Goal: Transaction & Acquisition: Purchase product/service

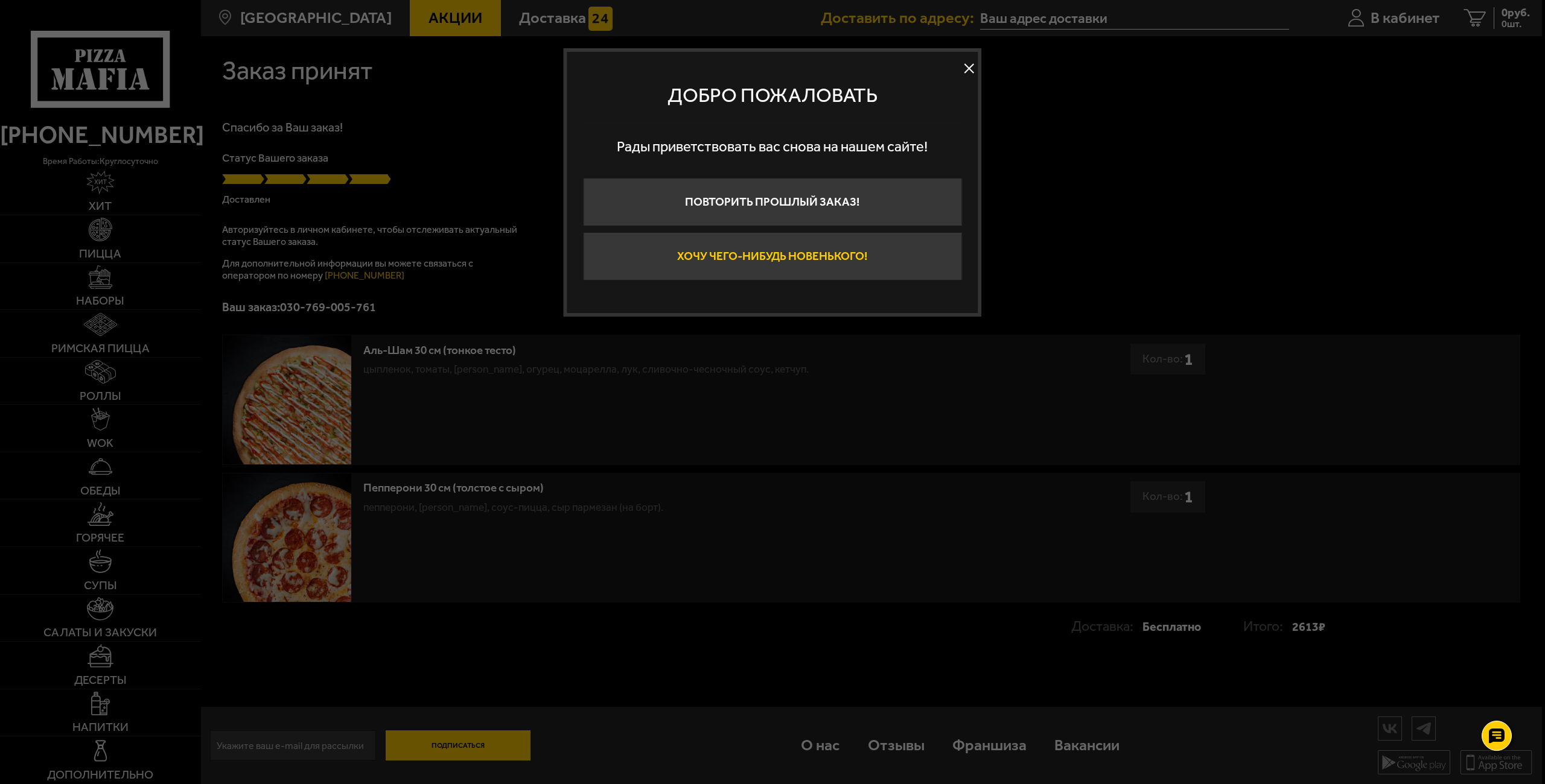
click at [732, 258] on button "Хочу чего-нибудь новенького!" at bounding box center [773, 256] width 379 height 48
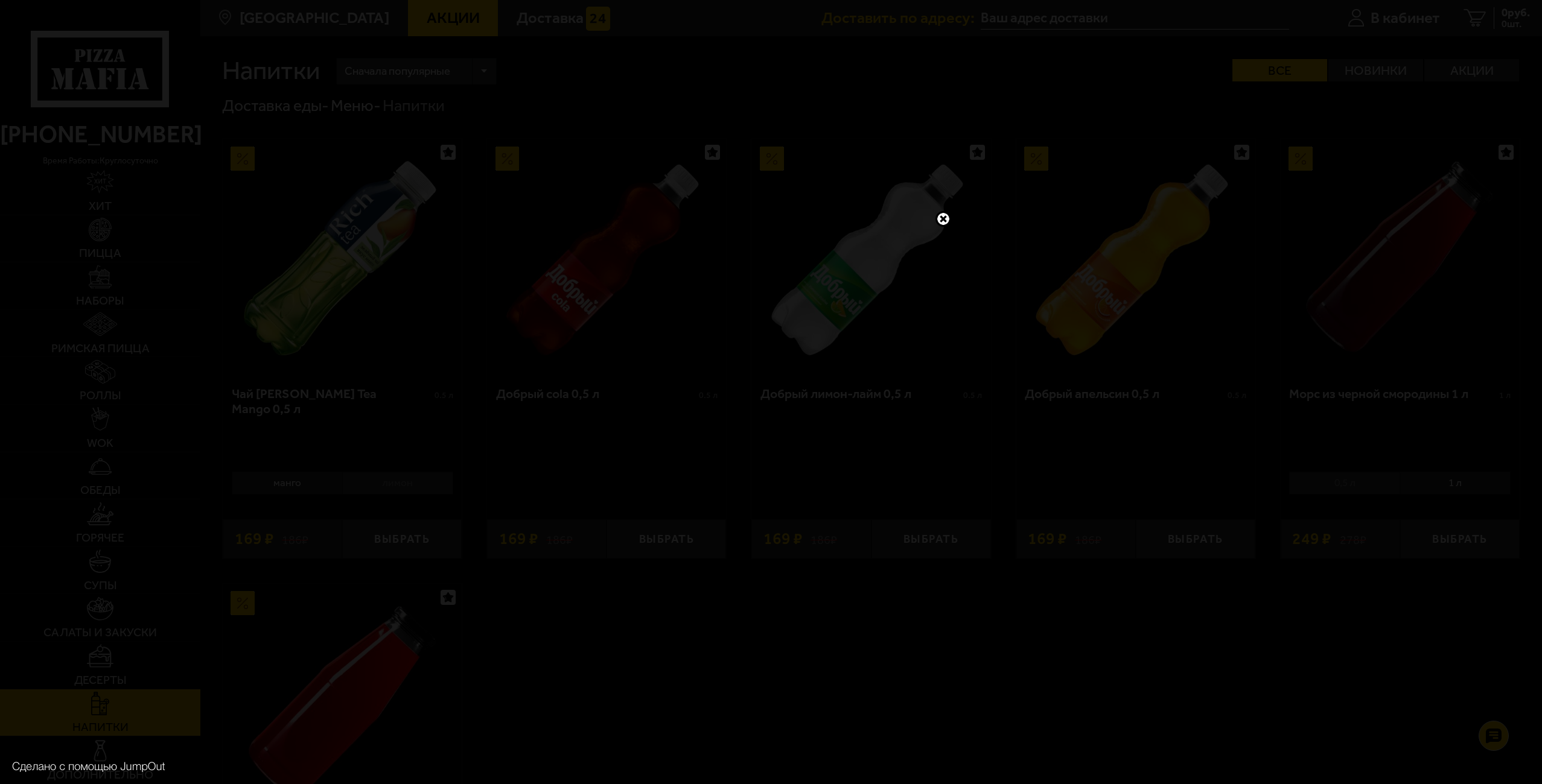
click at [942, 217] on link at bounding box center [943, 219] width 15 height 15
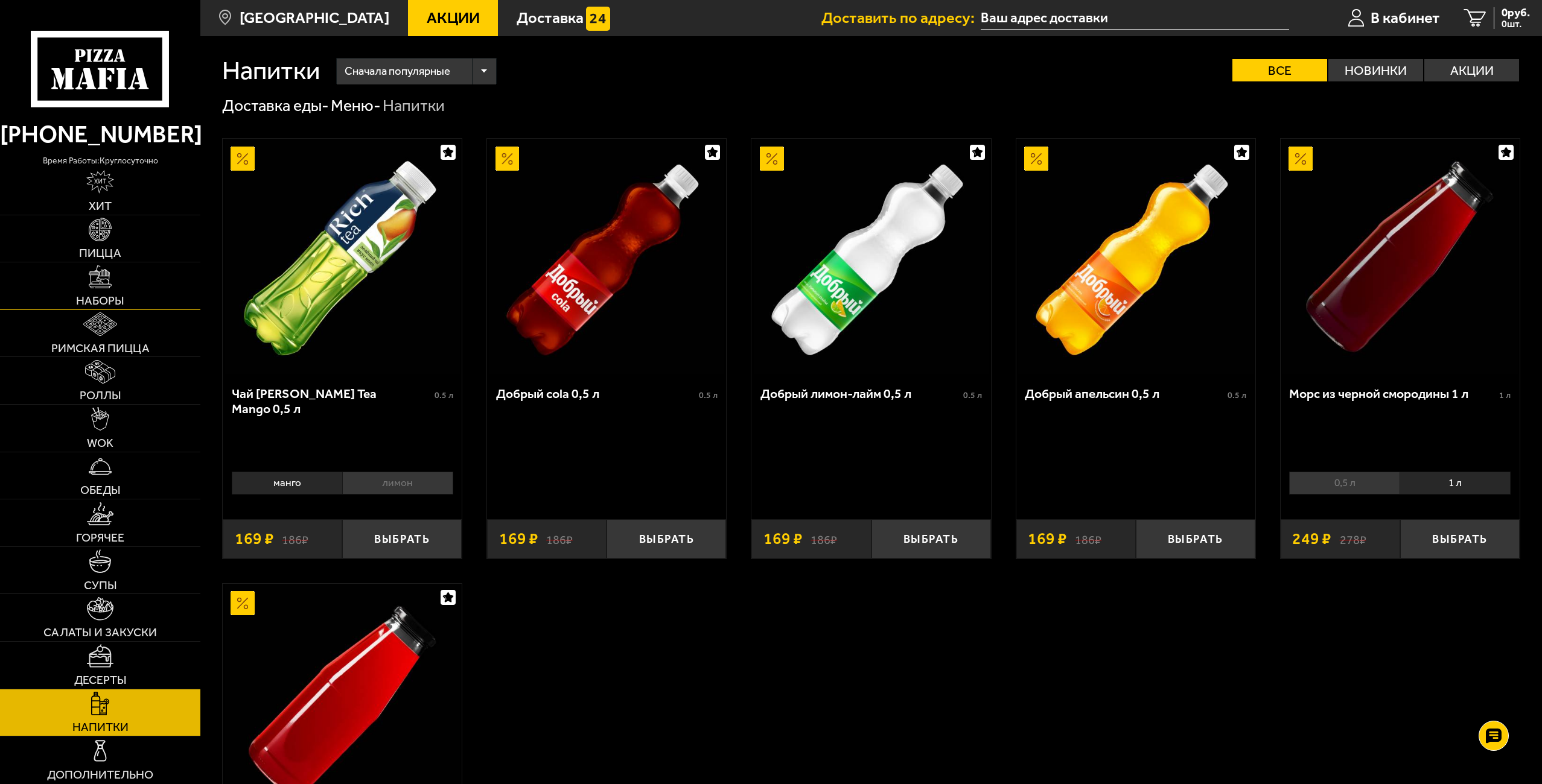
click at [114, 298] on span "Наборы" at bounding box center [100, 301] width 48 height 12
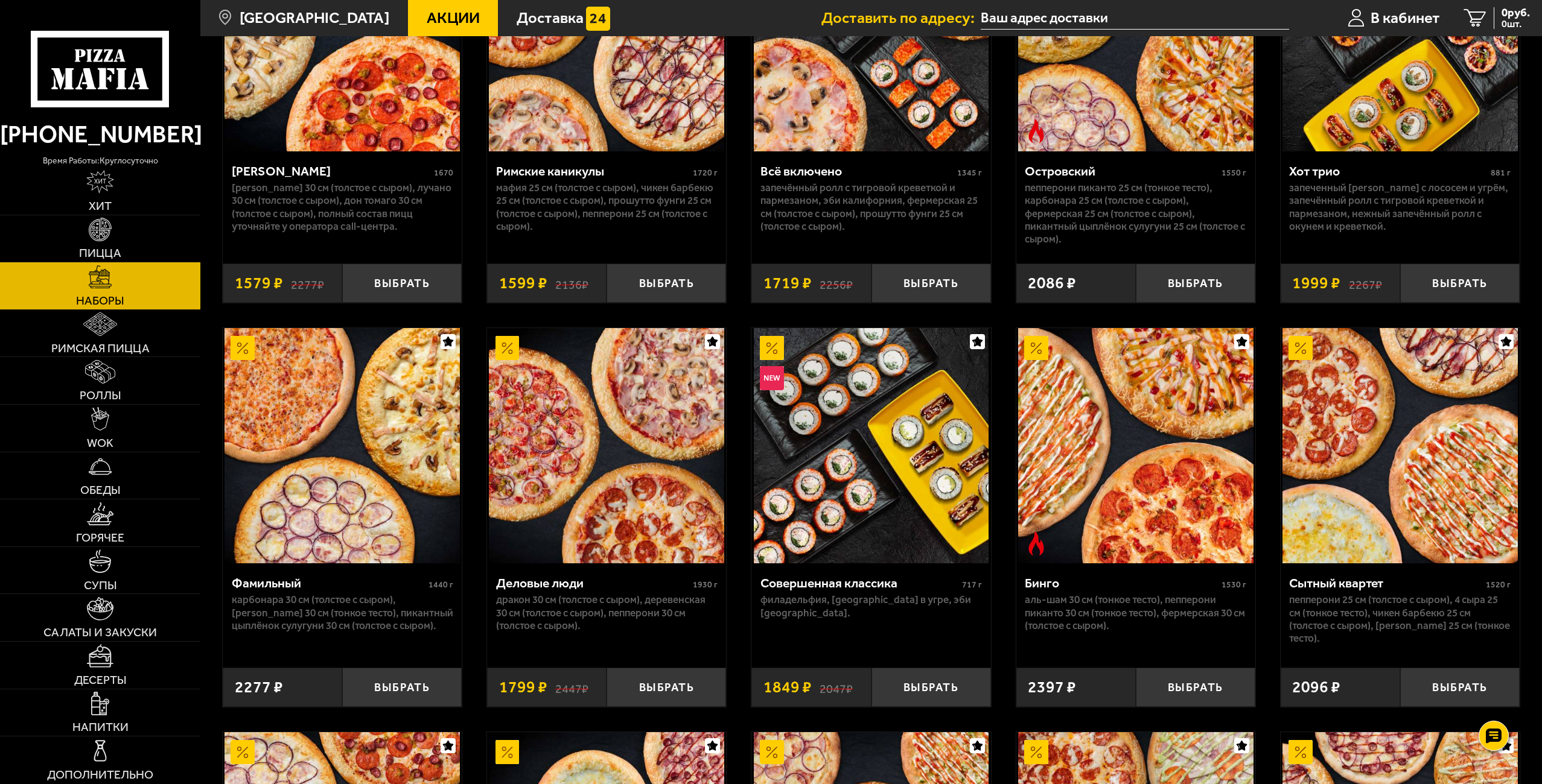
scroll to position [1448, 0]
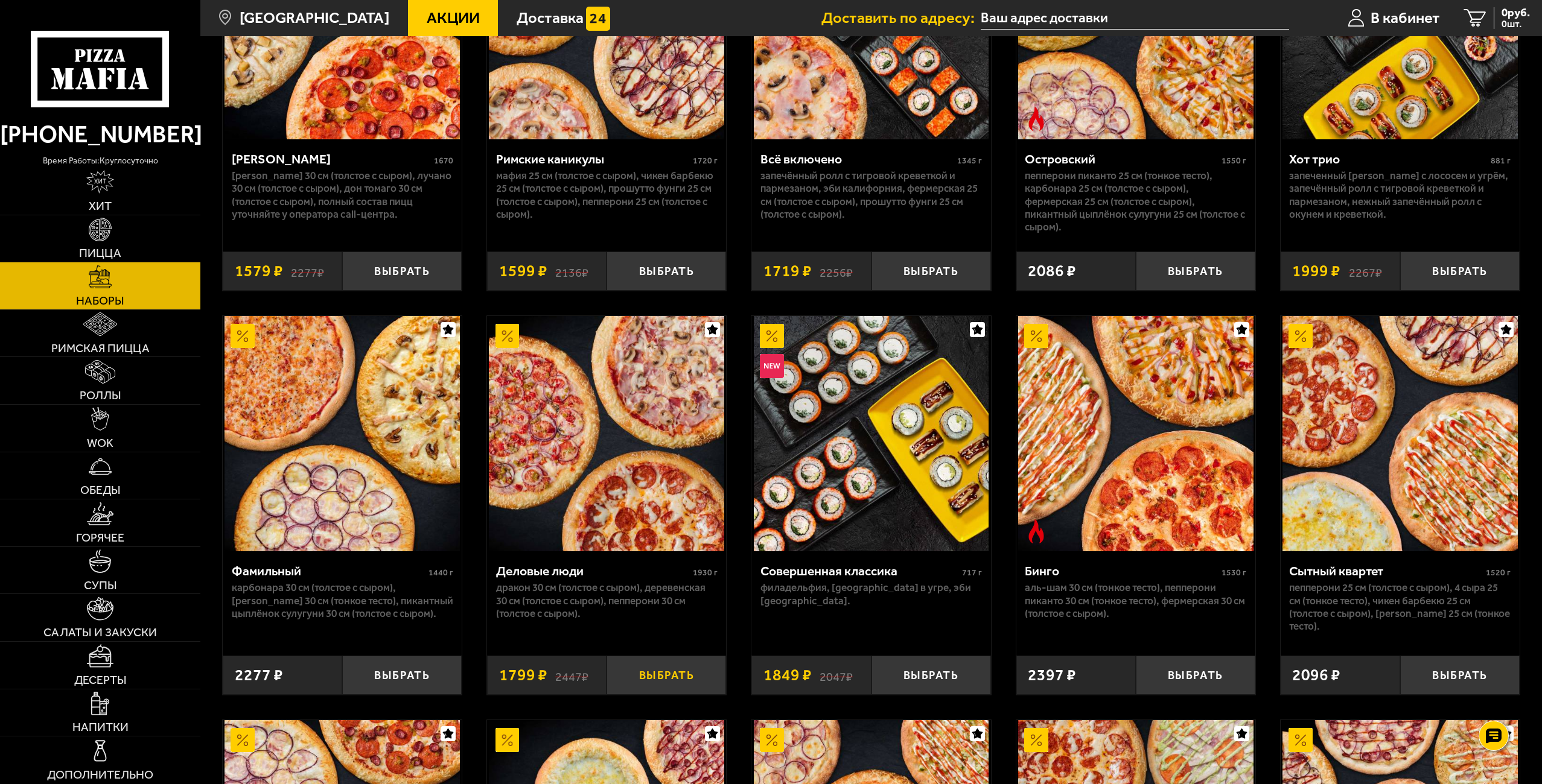
click at [673, 673] on button "Выбрать" at bounding box center [667, 675] width 120 height 39
click at [1504, 11] on span "1799 руб." at bounding box center [1507, 13] width 46 height 12
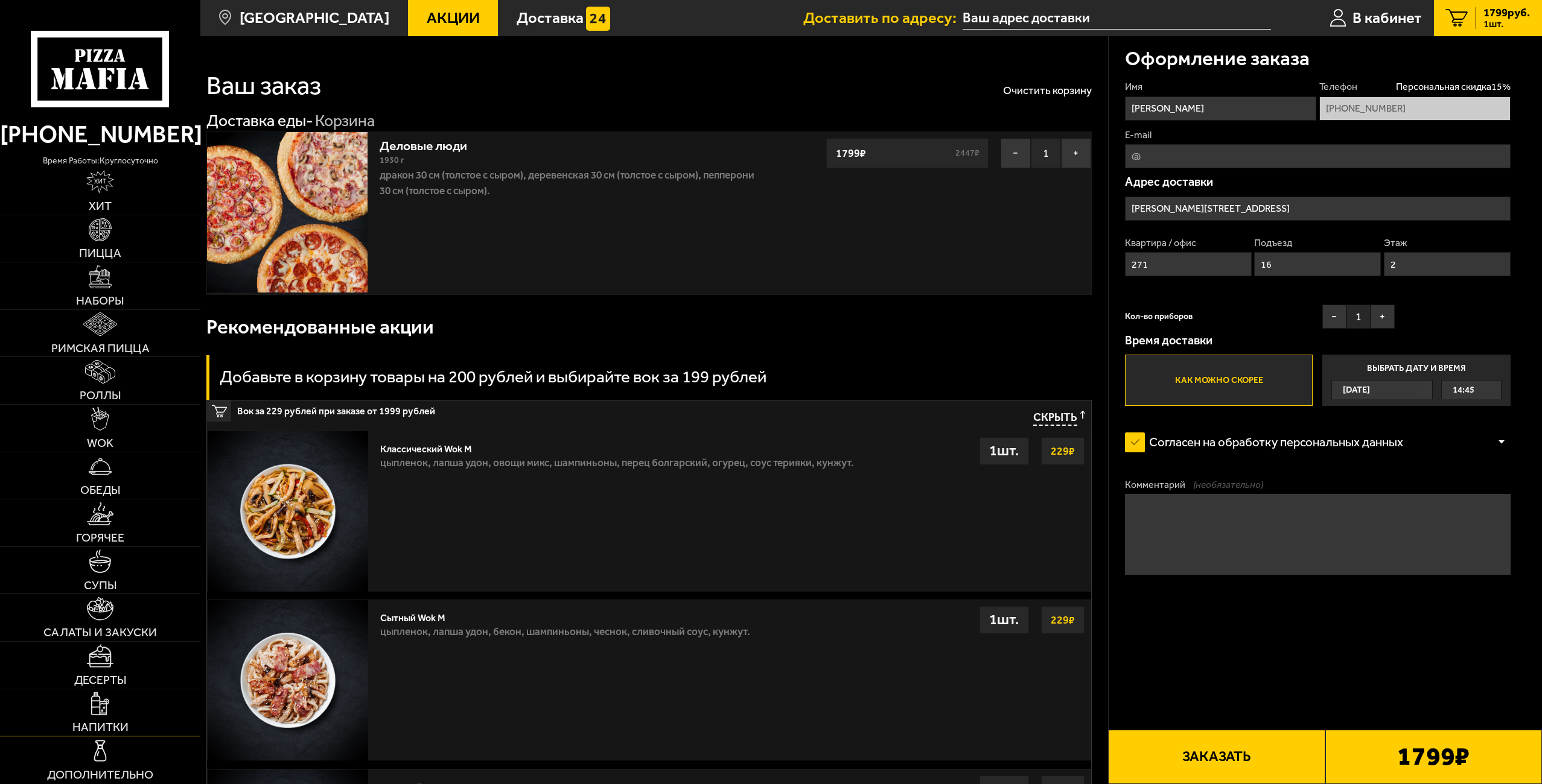
click at [131, 709] on link "Напитки" at bounding box center [100, 713] width 201 height 47
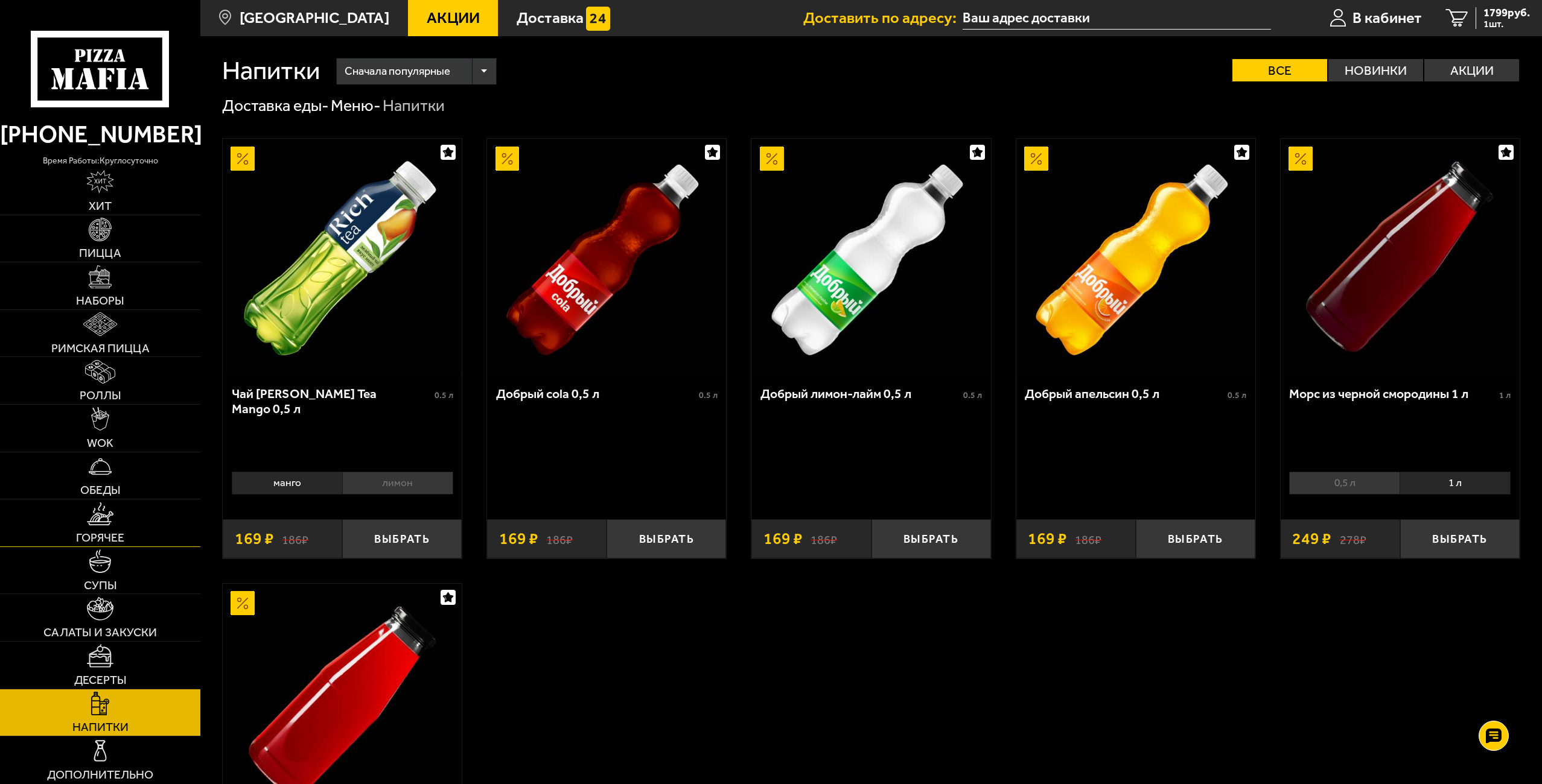
click at [126, 521] on link "Горячее" at bounding box center [100, 522] width 201 height 47
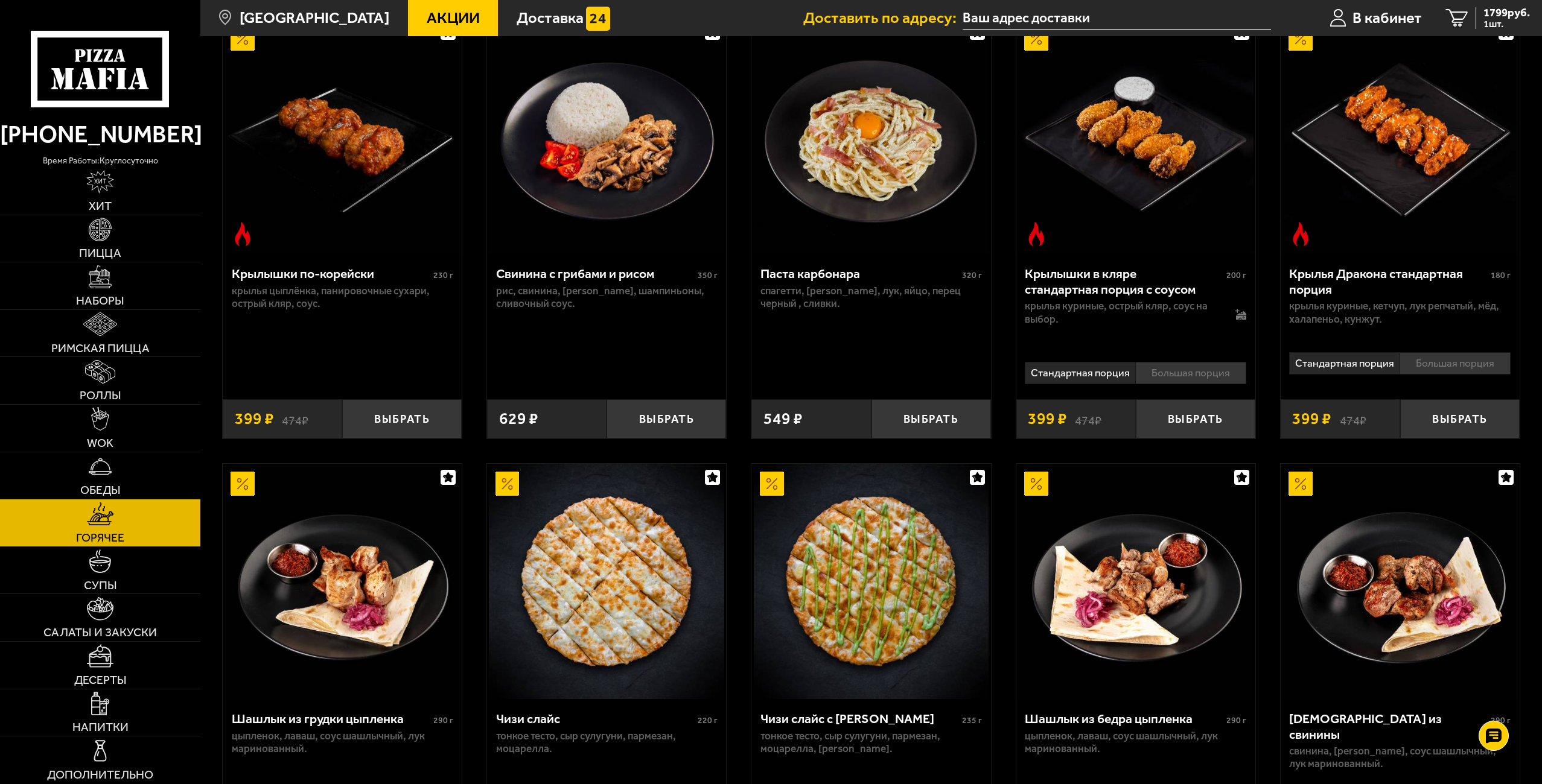
scroll to position [603, 0]
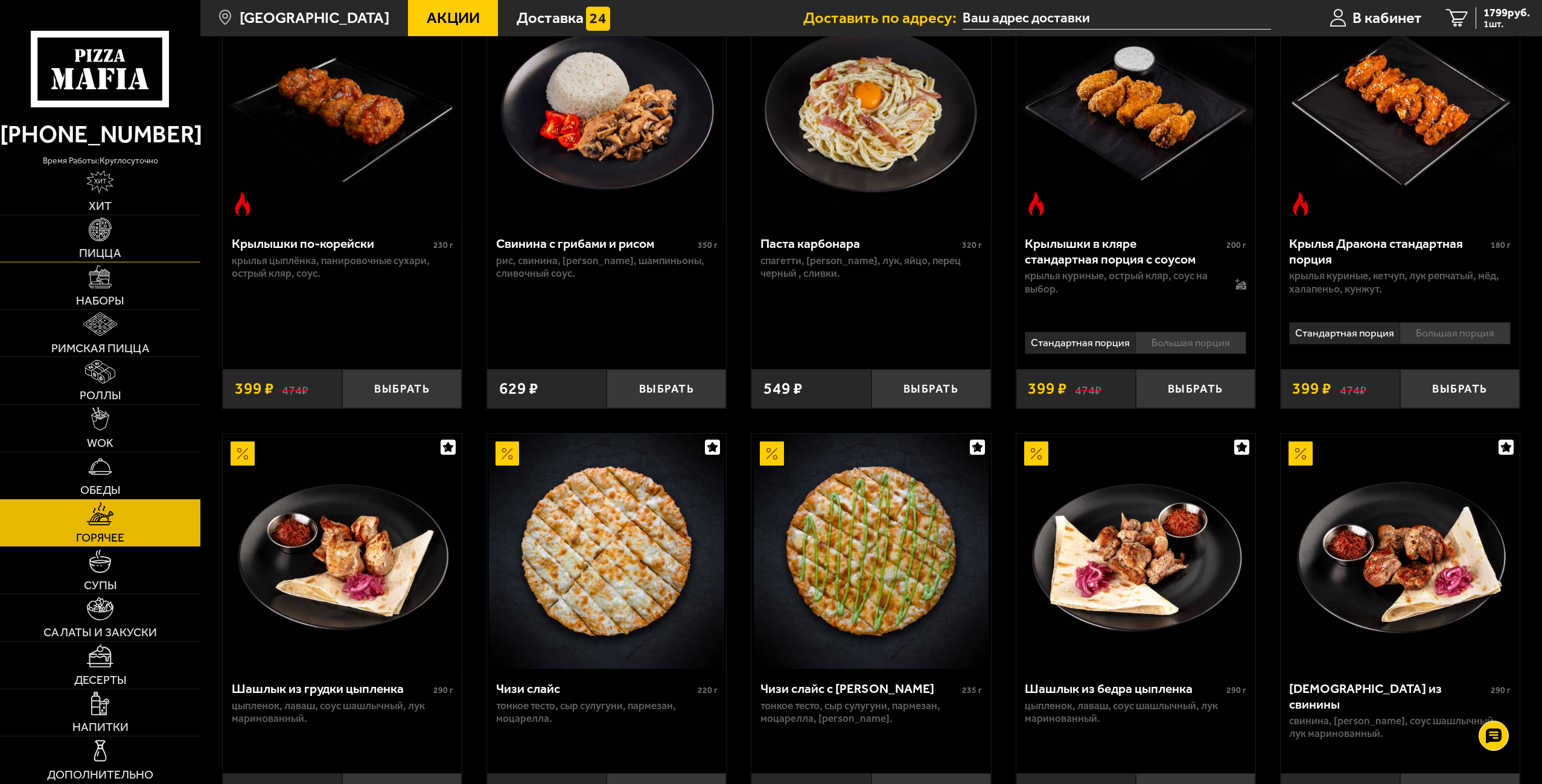
click at [114, 236] on link "Пицца" at bounding box center [100, 238] width 201 height 47
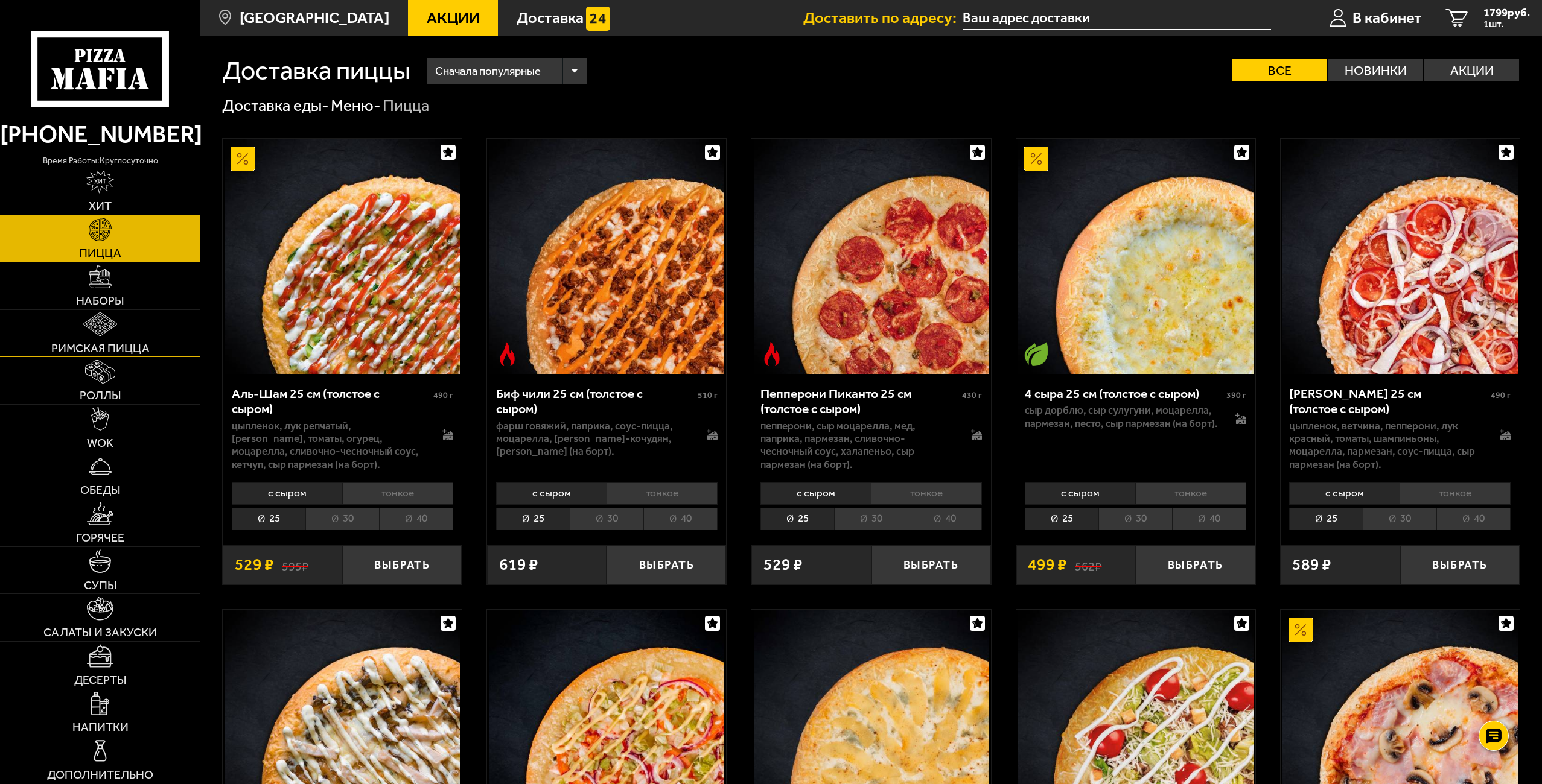
click at [108, 341] on link "Римская пицца" at bounding box center [100, 334] width 201 height 47
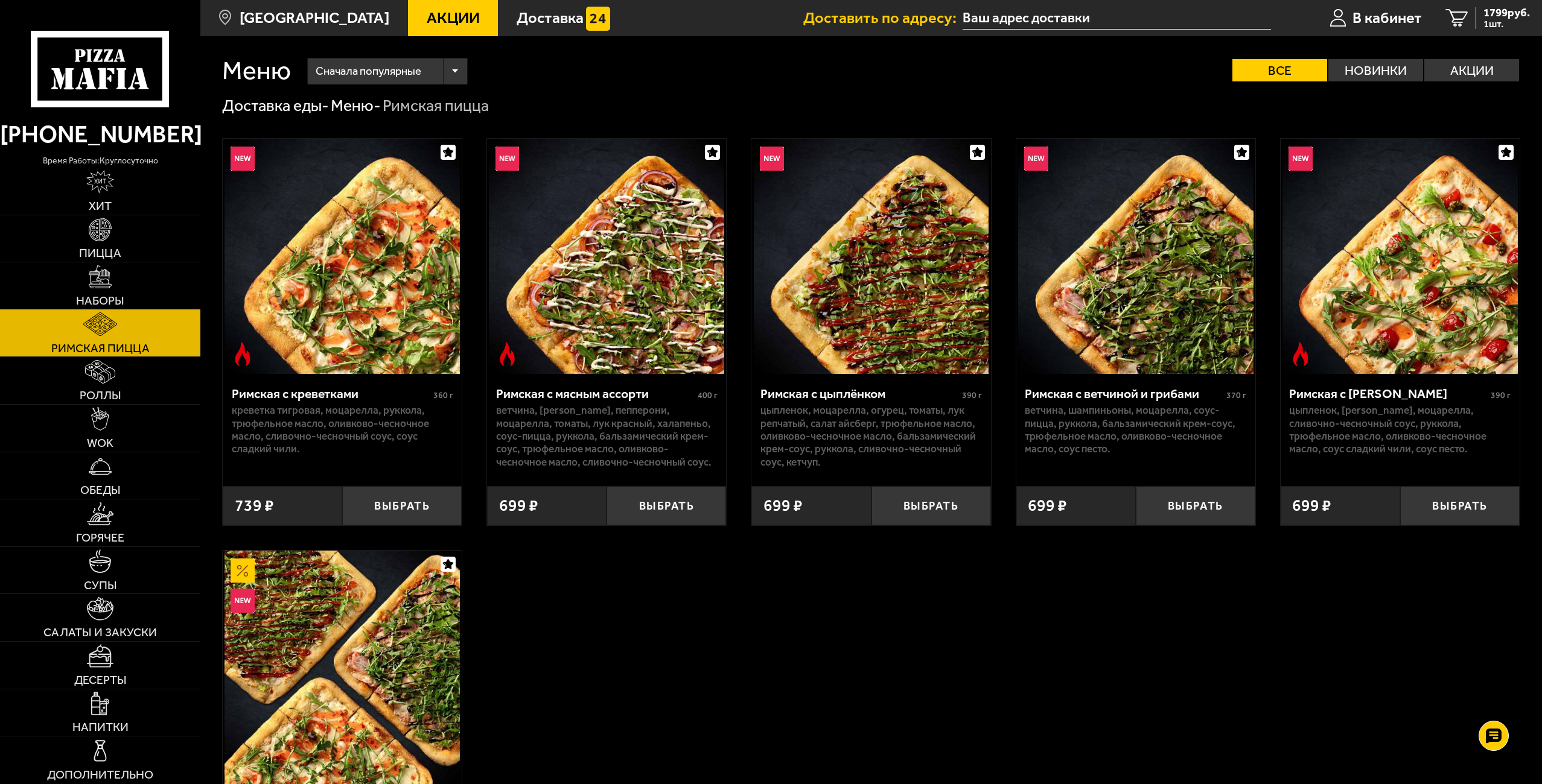
click at [104, 271] on img at bounding box center [100, 277] width 24 height 24
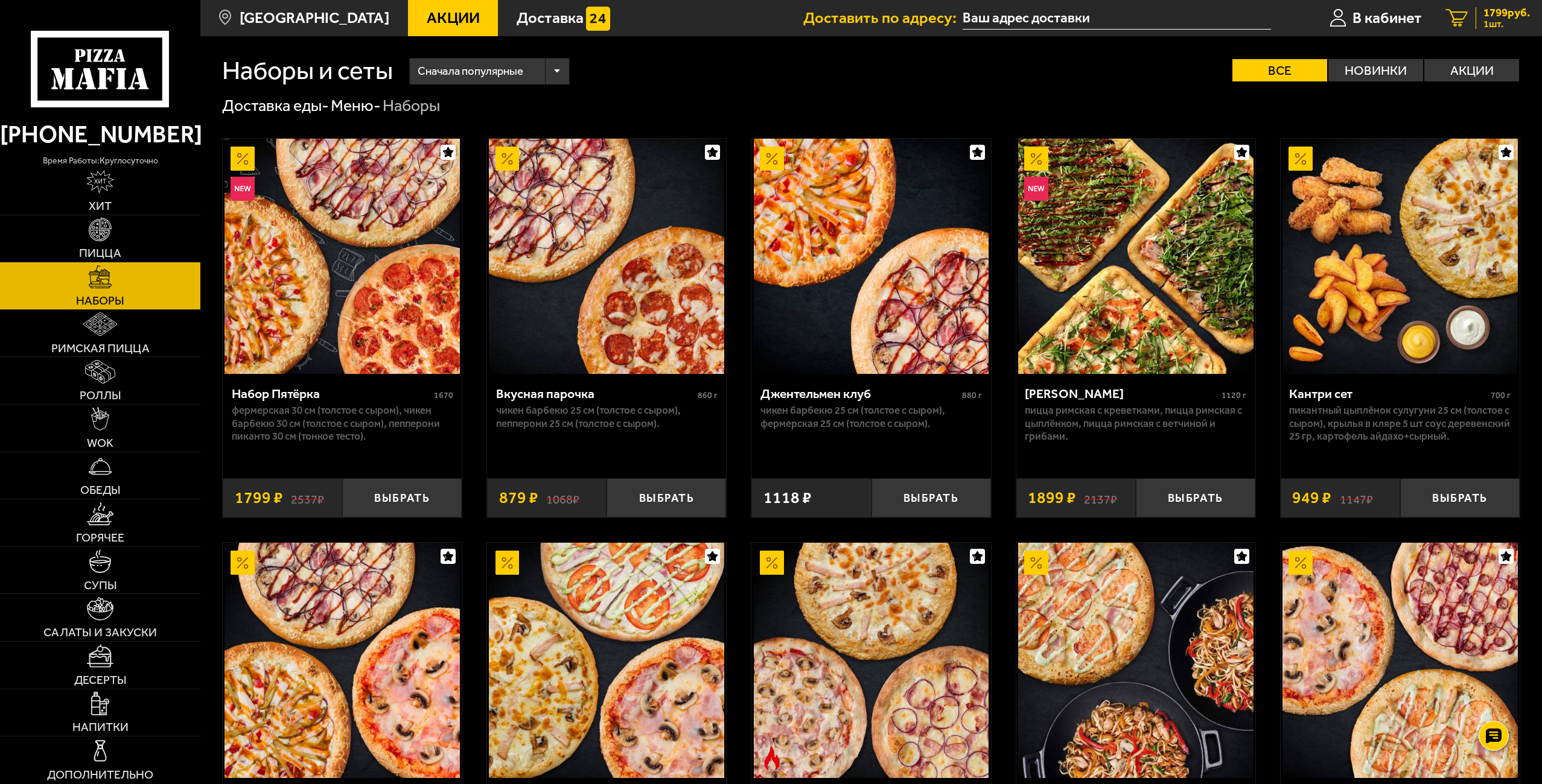
click at [1490, 24] on span "1 шт." at bounding box center [1507, 24] width 46 height 10
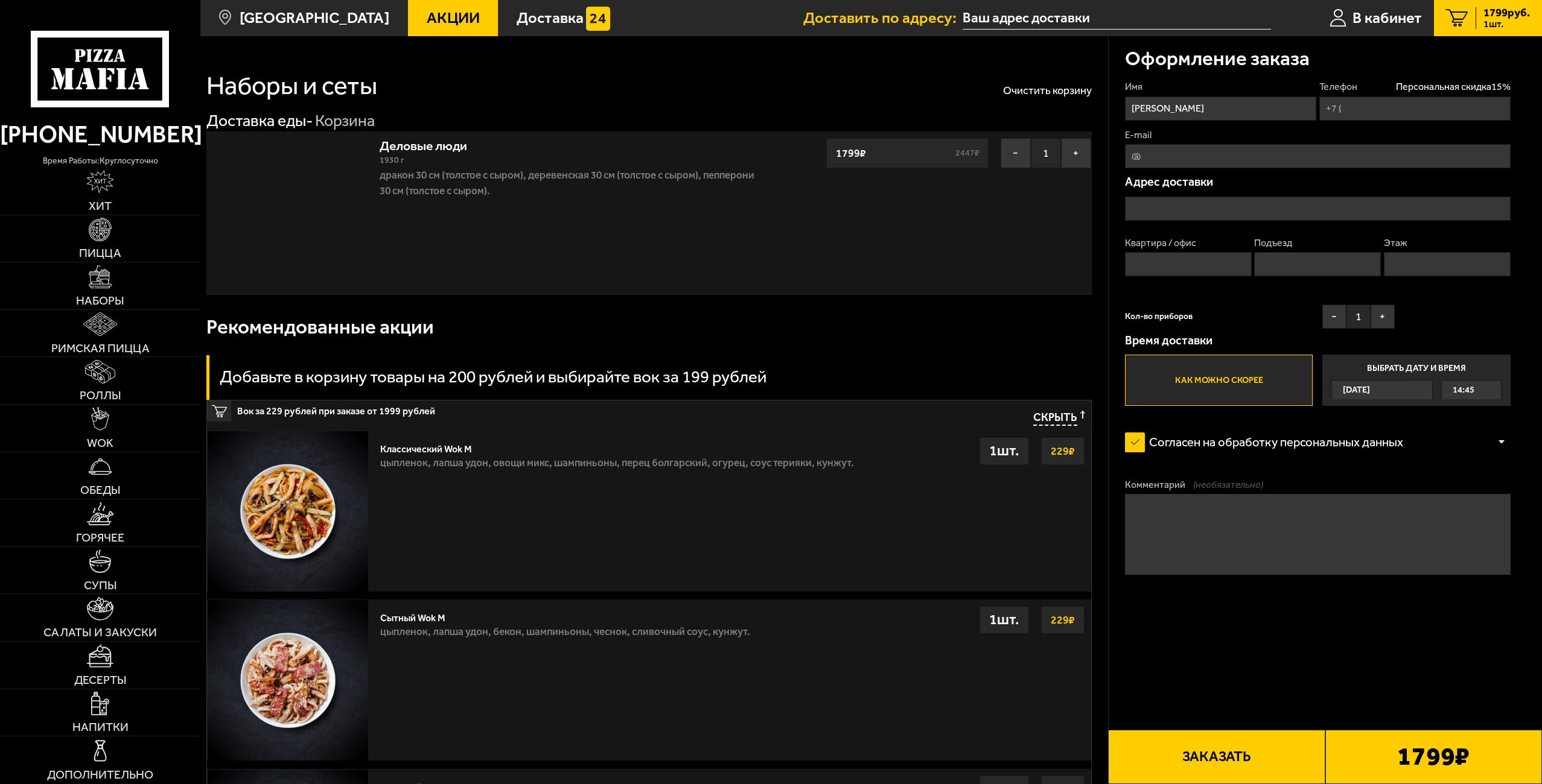
type input "+7 (911) 716-83-09"
type input "[PERSON_NAME][STREET_ADDRESS]"
type input "271"
type input "16"
type input "2"
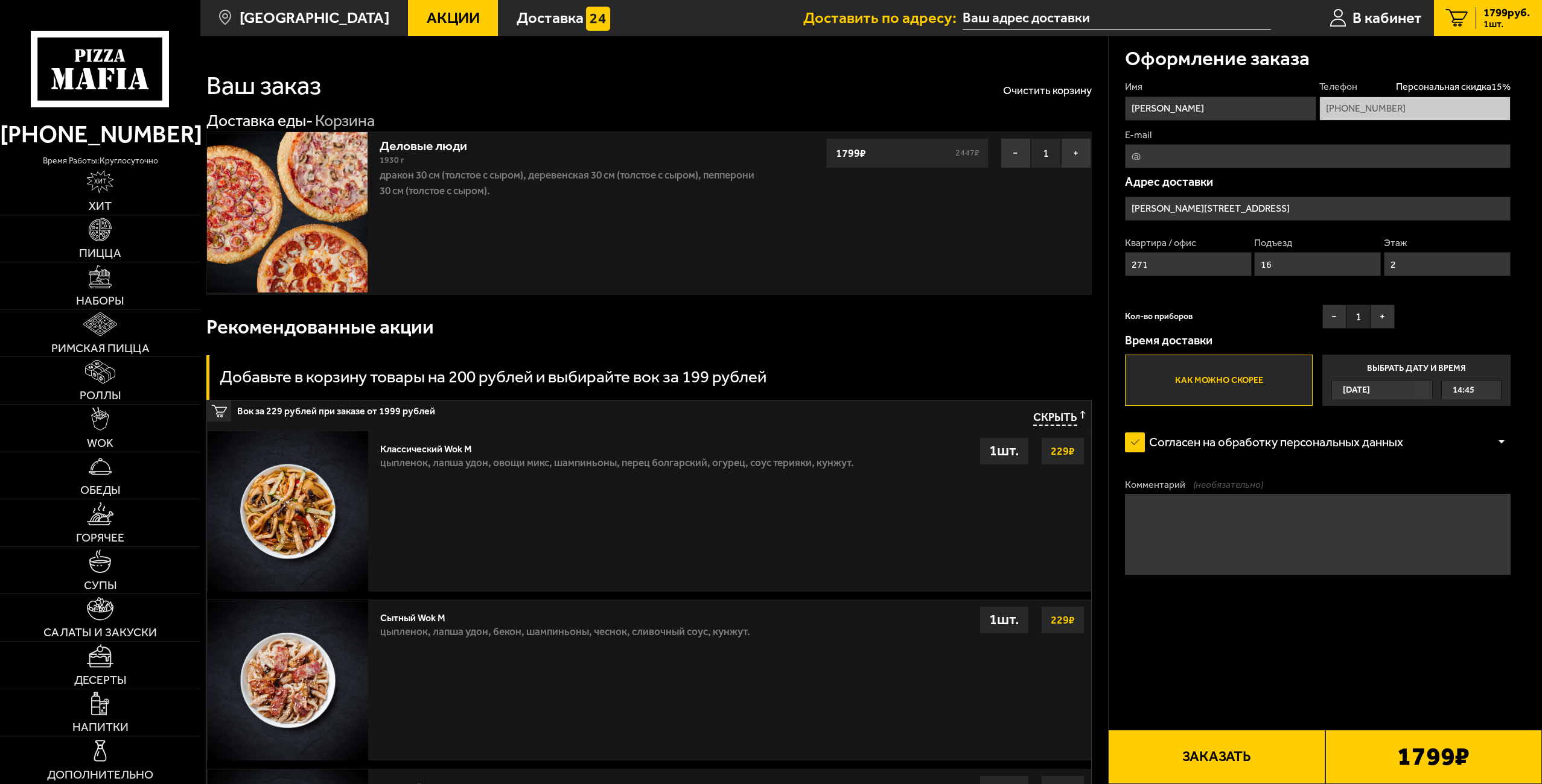
click at [1219, 752] on button "Заказать" at bounding box center [1216, 757] width 217 height 54
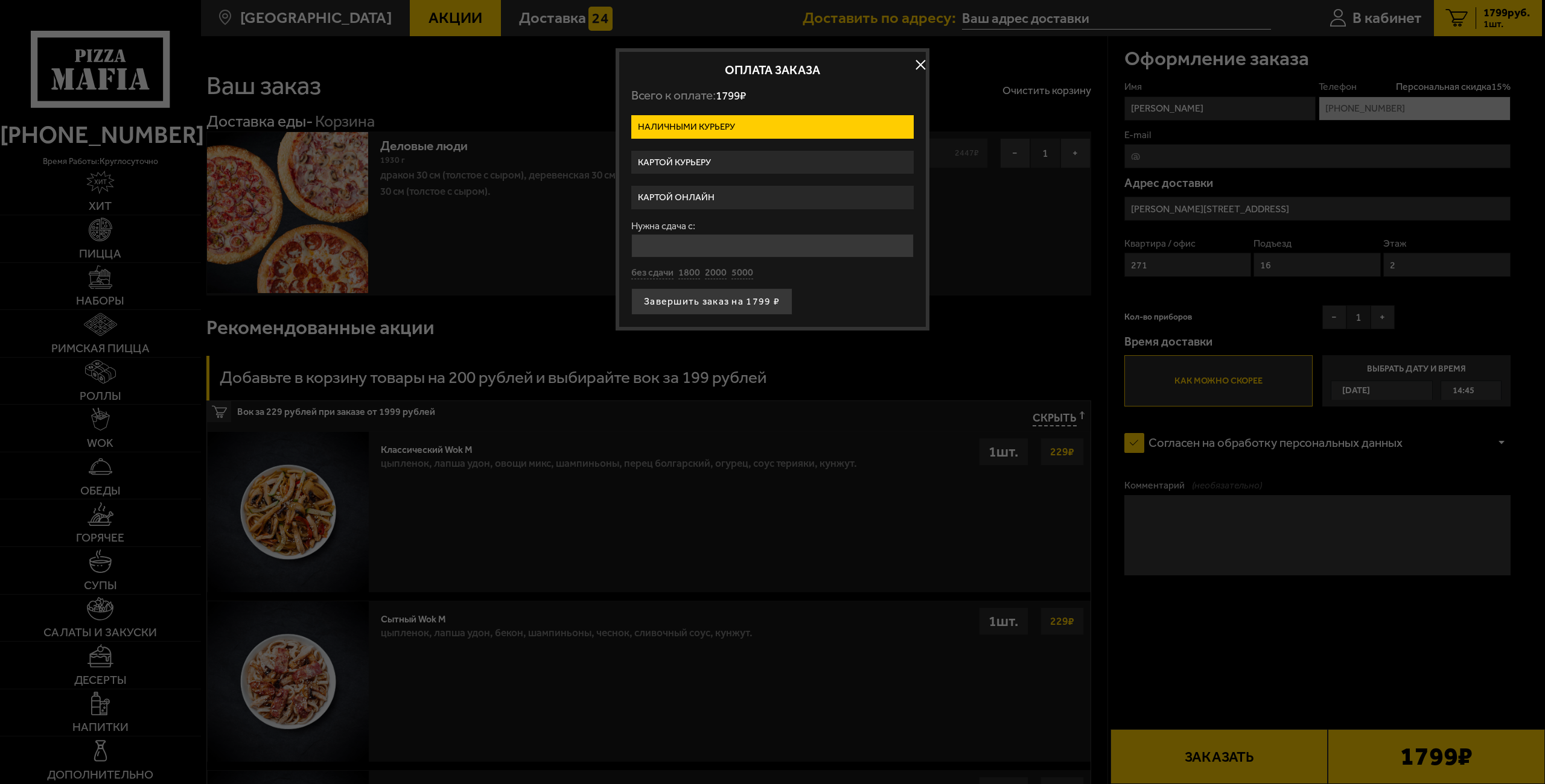
click at [712, 190] on label "Картой онлайн" at bounding box center [772, 197] width 282 height 24
click at [0, 0] on input "Картой онлайн" at bounding box center [0, 0] width 0 height 0
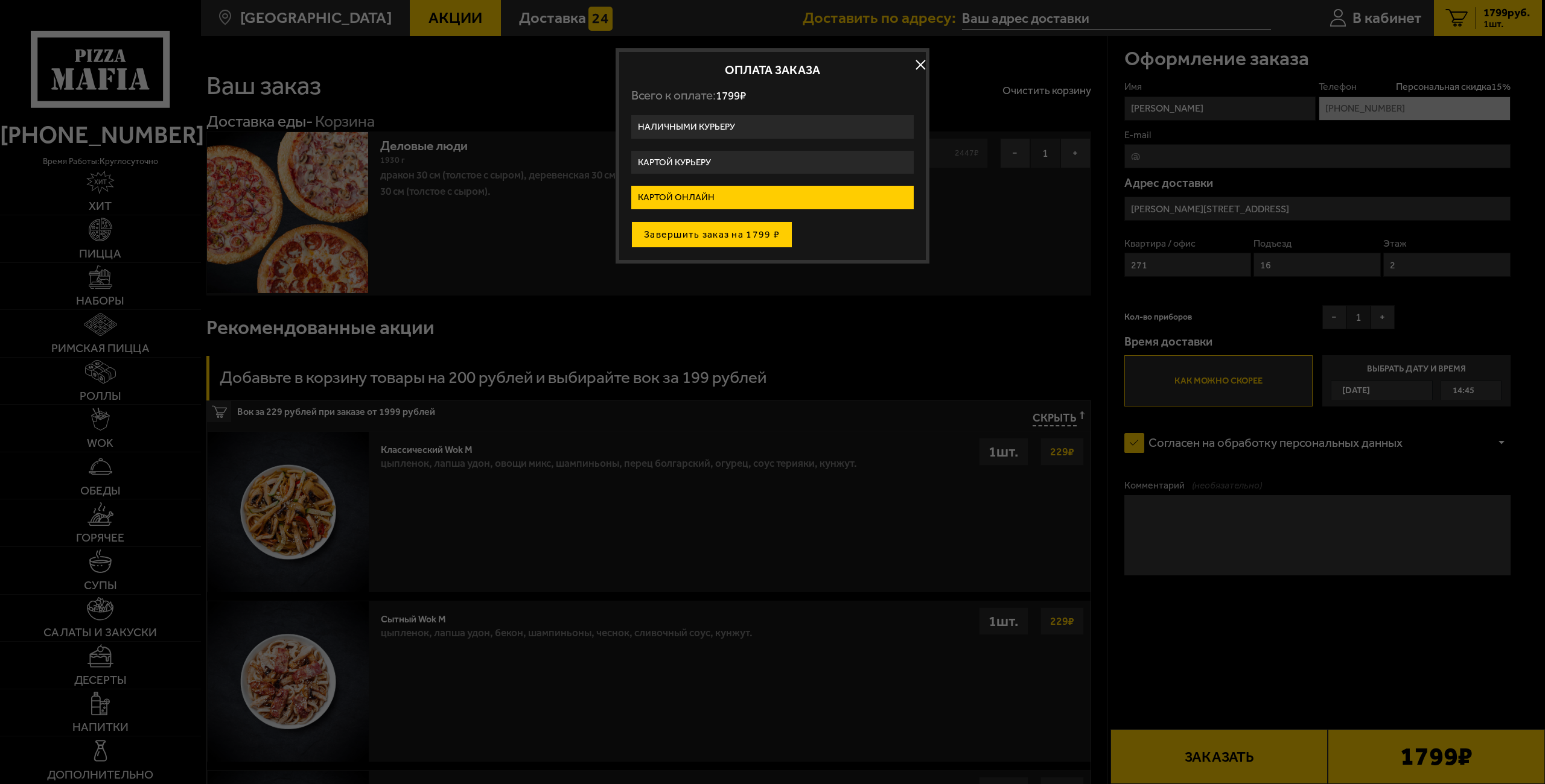
click at [713, 231] on button "Завершить заказ на 1799 ₽" at bounding box center [712, 235] width 161 height 26
